Goal: Task Accomplishment & Management: Use online tool/utility

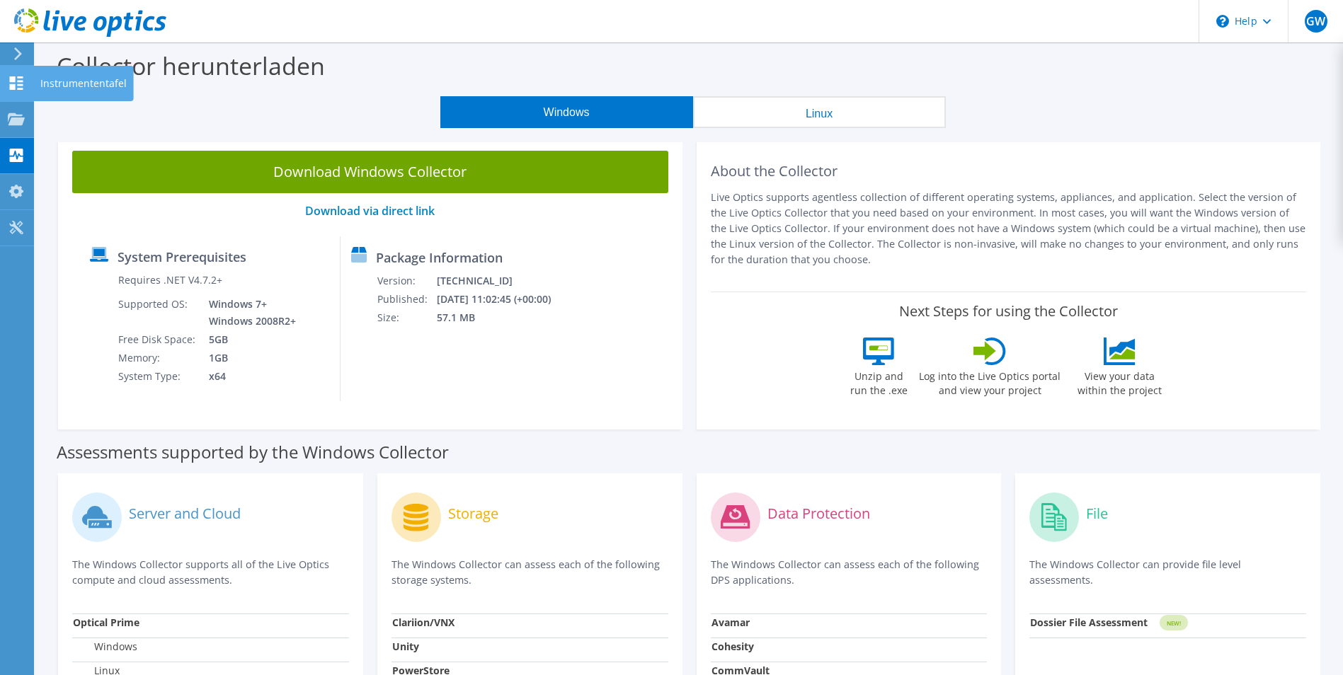
click at [13, 91] on div at bounding box center [16, 85] width 17 height 16
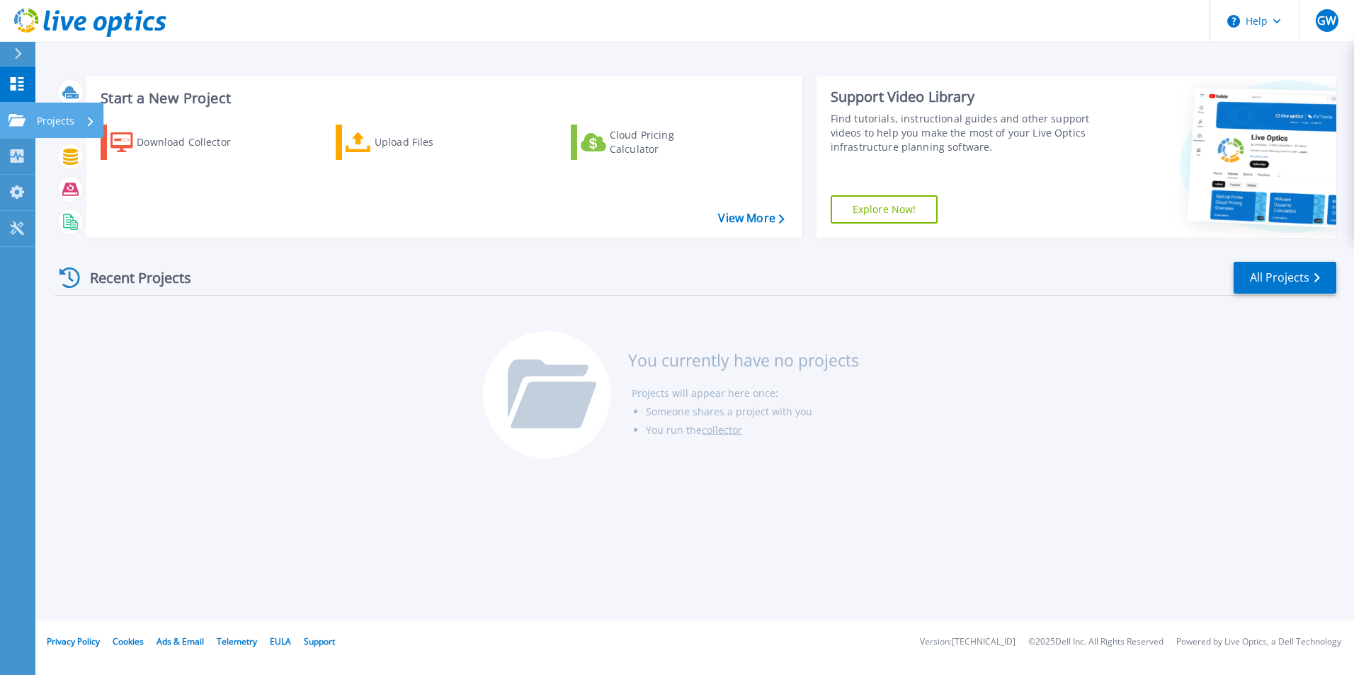
click at [28, 120] on link "Projects Projects" at bounding box center [17, 121] width 35 height 36
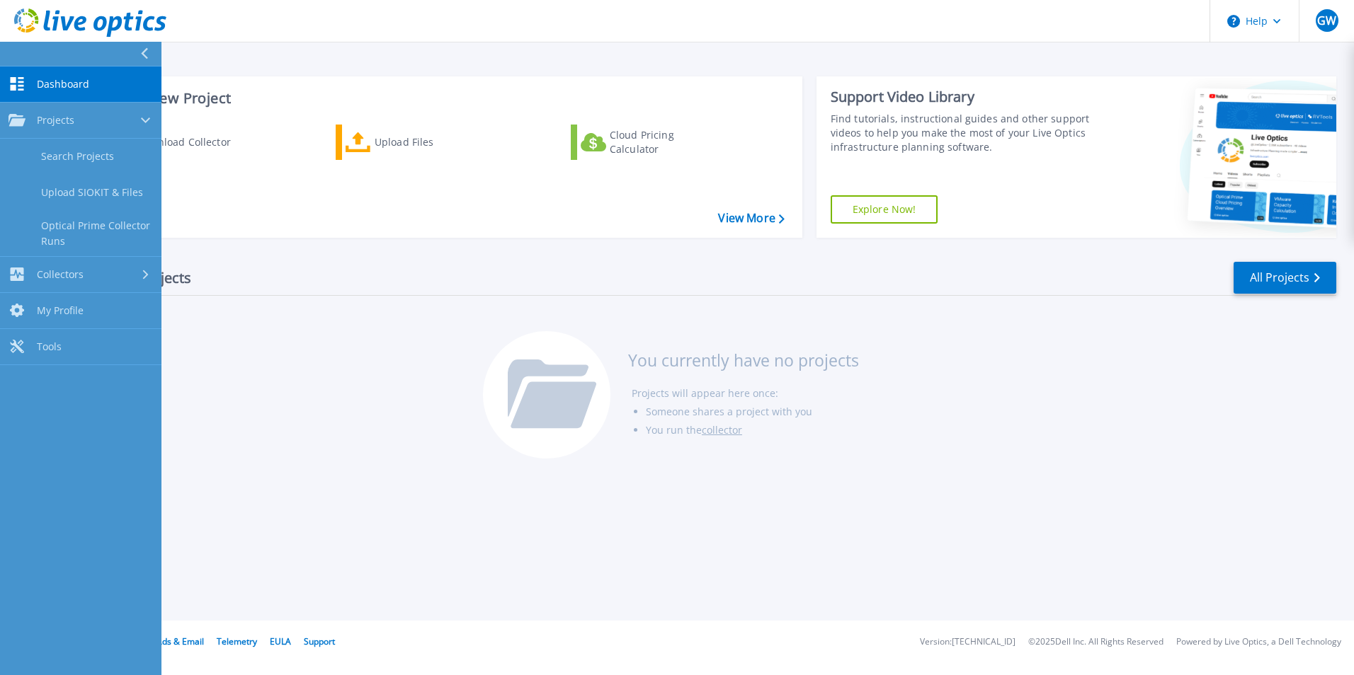
click at [302, 387] on div "Recent Projects All Projects You currently have no projects Projects will appea…" at bounding box center [695, 361] width 1281 height 224
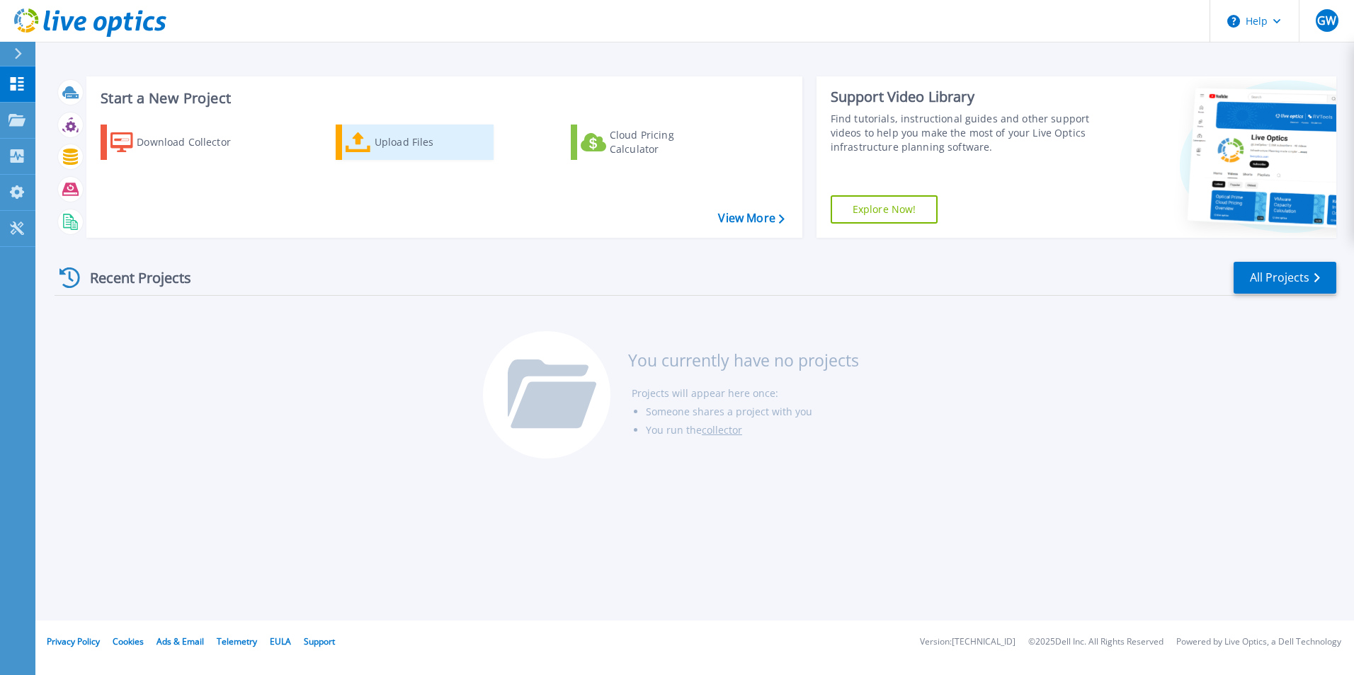
click at [381, 140] on div "Upload Files" at bounding box center [431, 142] width 113 height 28
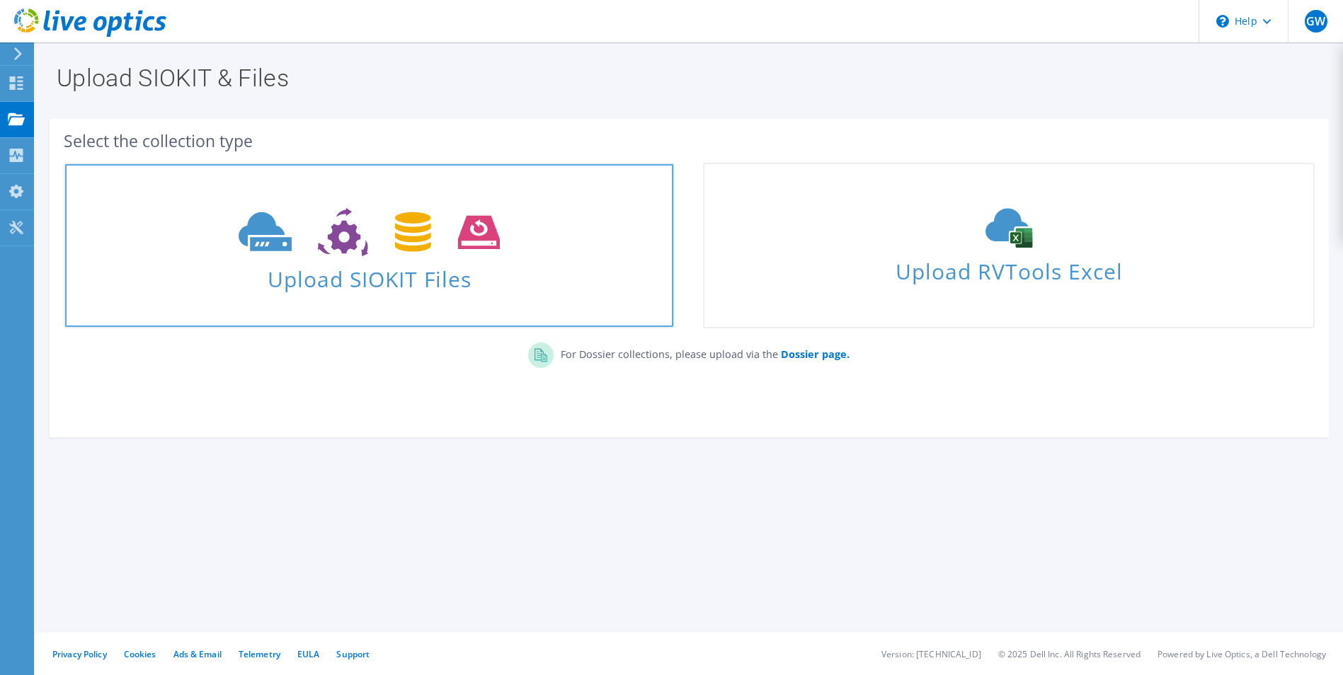
click at [415, 271] on span "Upload SIOKIT Files" at bounding box center [369, 275] width 608 height 30
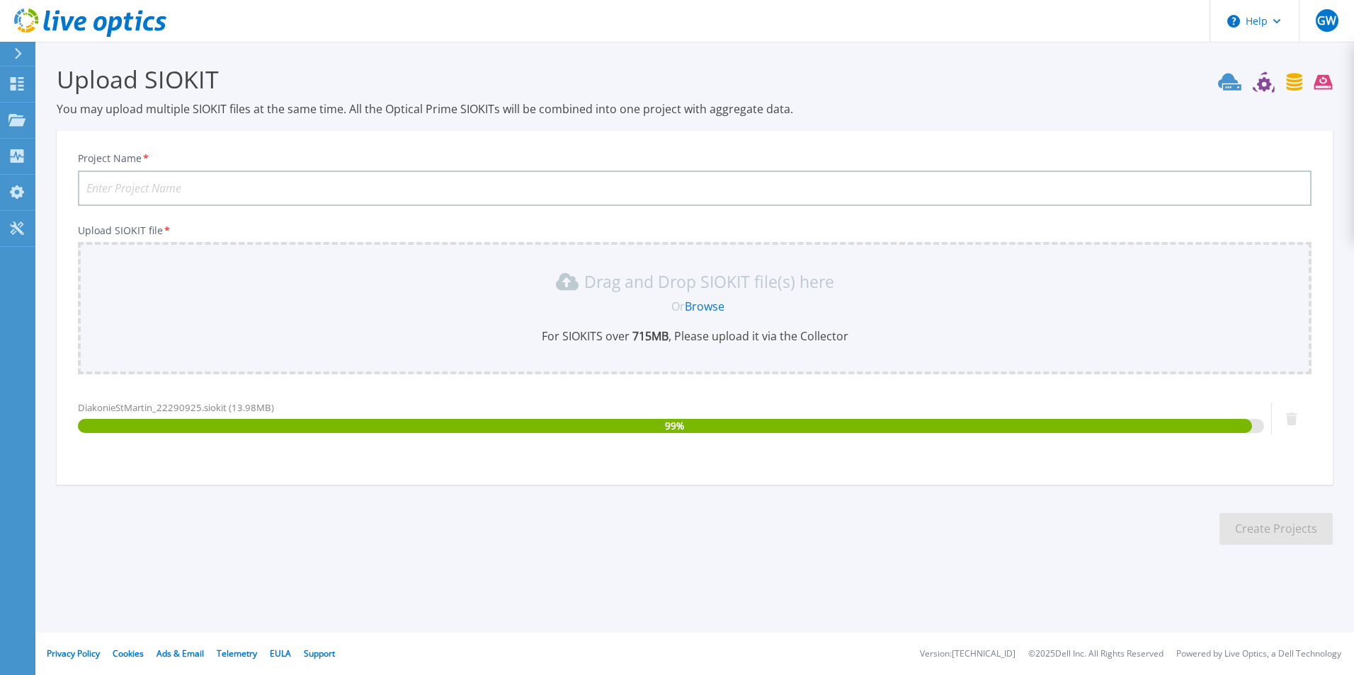
click at [154, 179] on input "Project Name *" at bounding box center [694, 188] width 1233 height 35
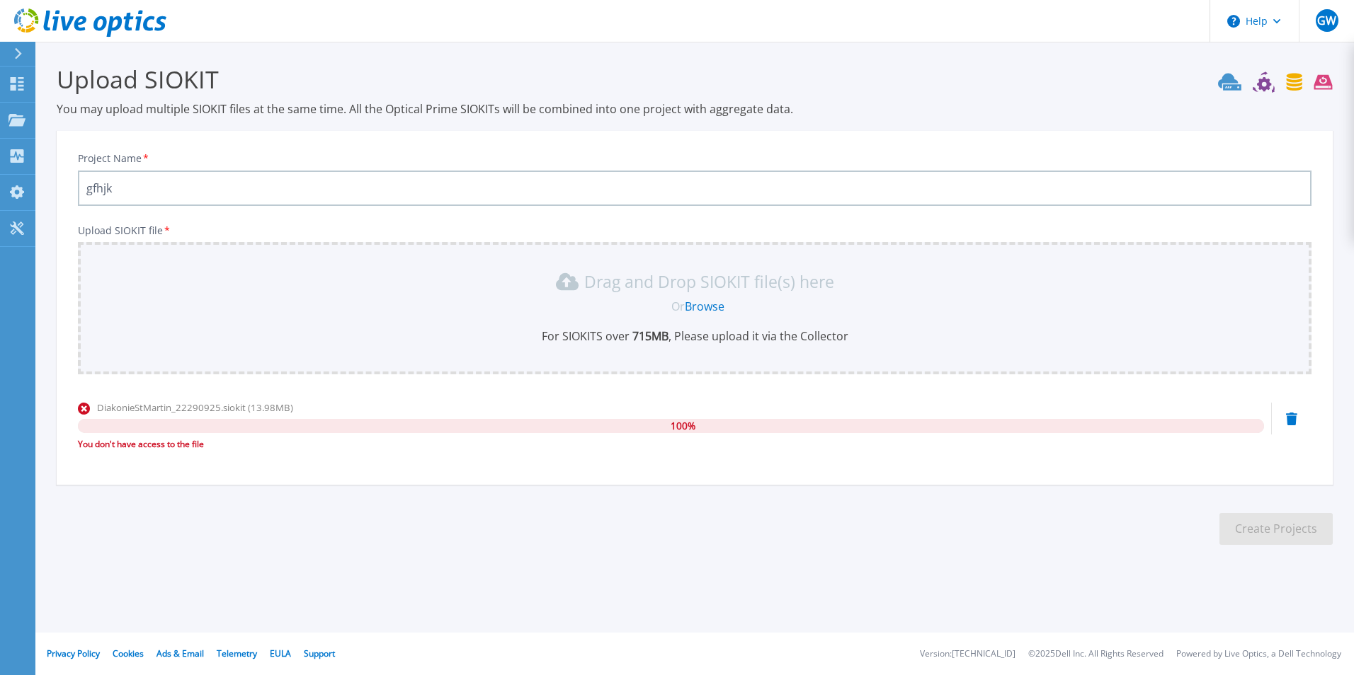
type input "gfhjk"
click at [1292, 418] on icon at bounding box center [1291, 419] width 11 height 13
